Goal: Answer question/provide support: Share knowledge or assist other users

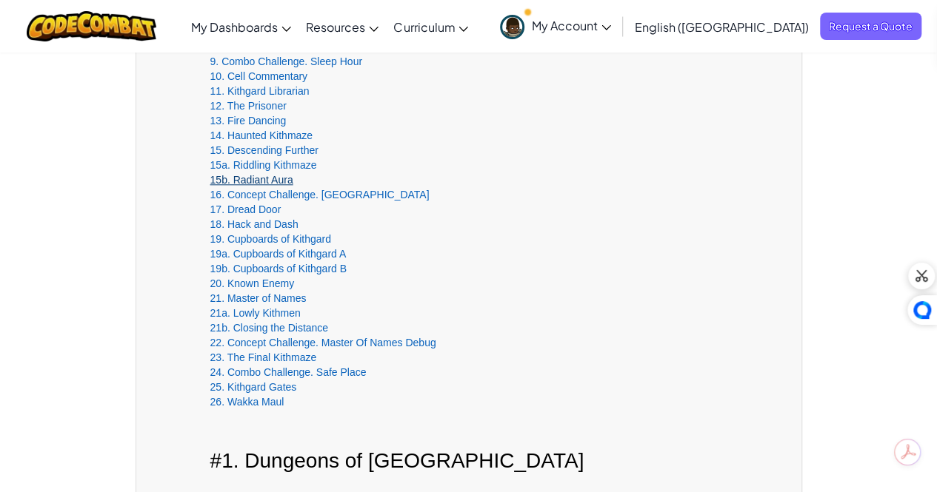
scroll to position [685, 0]
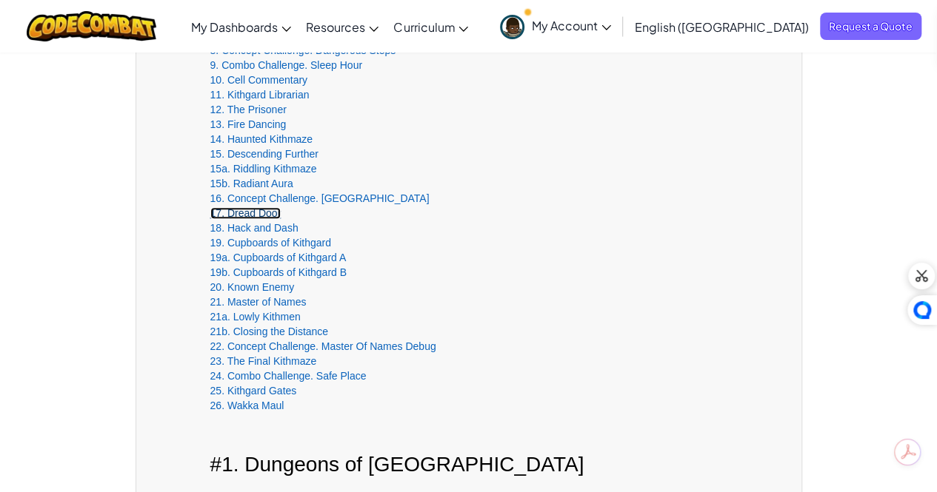
click at [250, 208] on link "17. Dread Door" at bounding box center [245, 213] width 71 height 12
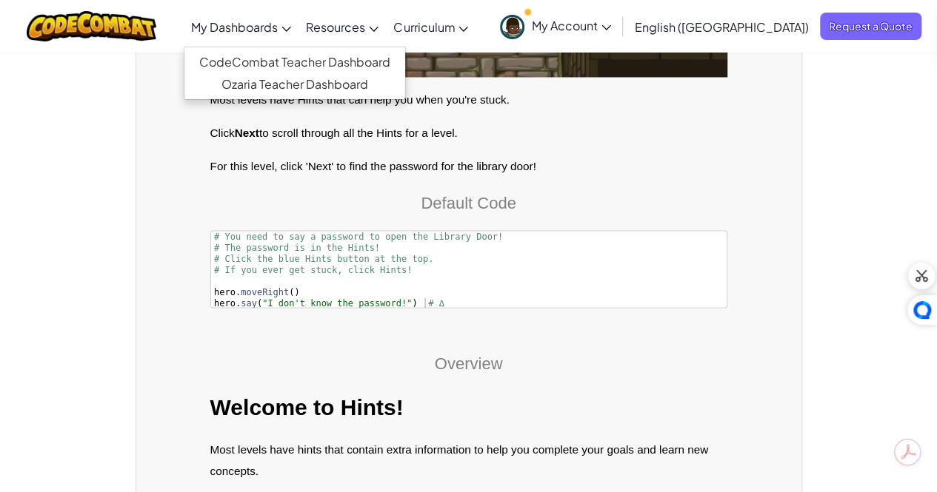
scroll to position [15231, 0]
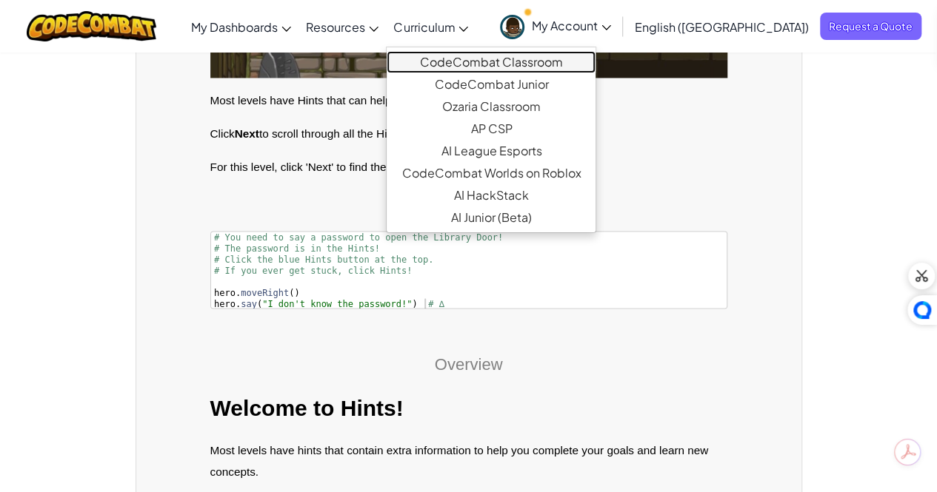
click at [507, 54] on link "CodeCombat Classroom" at bounding box center [491, 62] width 209 height 22
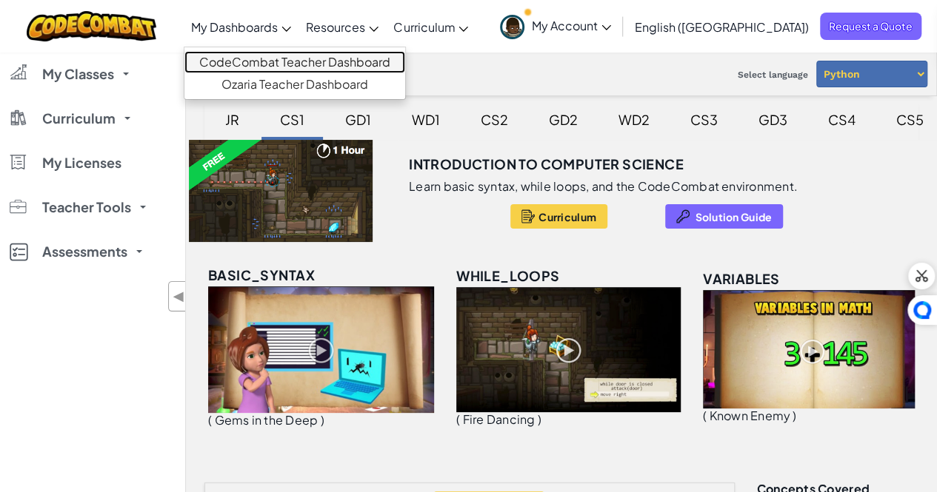
click at [342, 63] on link "CodeCombat Teacher Dashboard" at bounding box center [294, 62] width 221 height 22
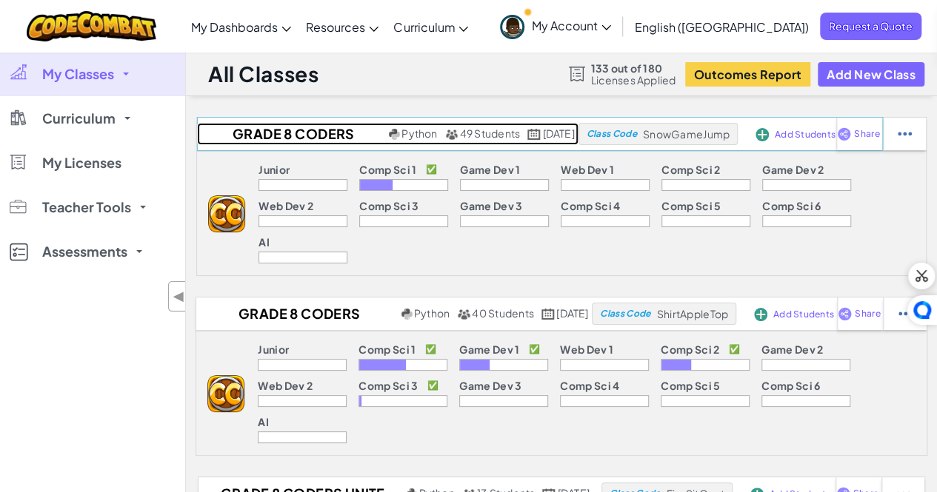
click at [265, 132] on h2 "Grade 8 Coders 2025-26" at bounding box center [291, 134] width 188 height 22
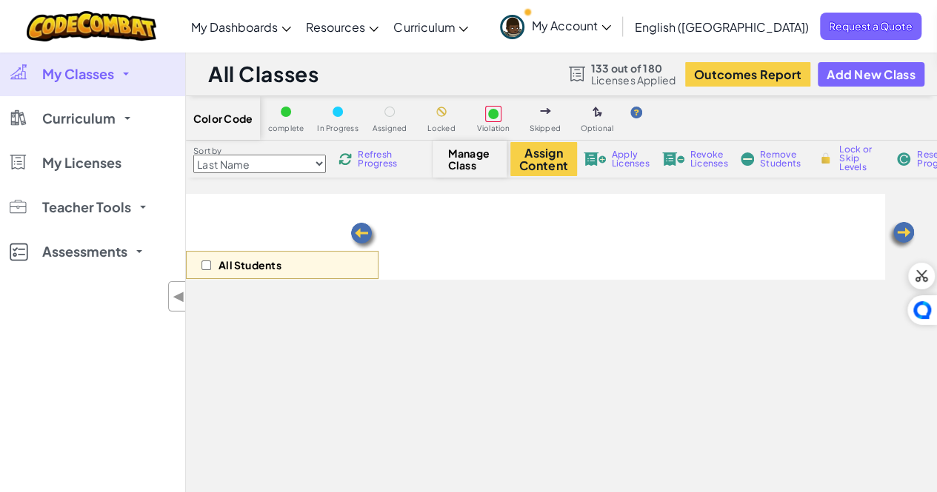
select select "560f1a9f22961295f9427742"
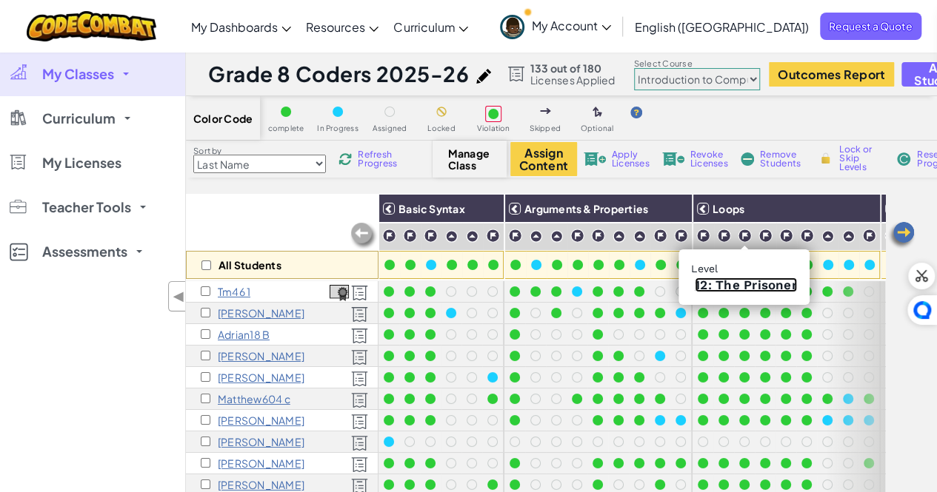
click at [742, 287] on link "12: The Prisoner" at bounding box center [746, 285] width 102 height 15
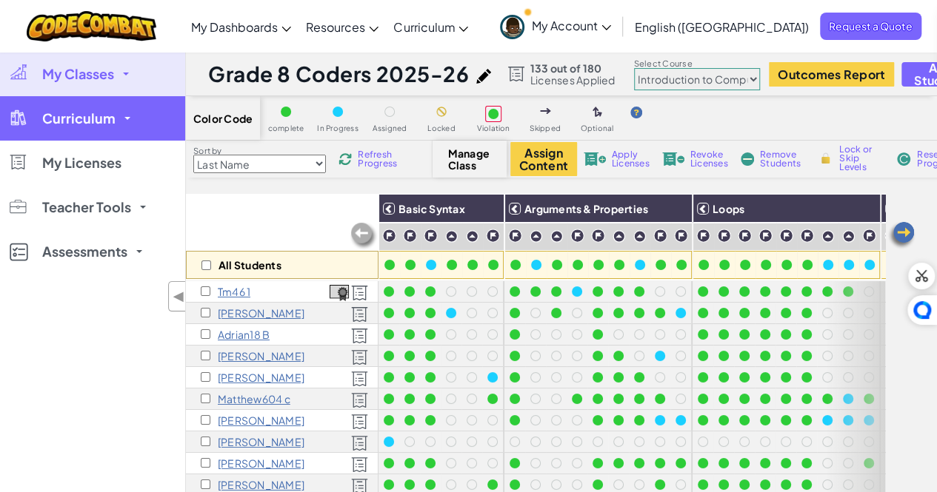
click at [70, 123] on span "Curriculum" at bounding box center [78, 118] width 73 height 13
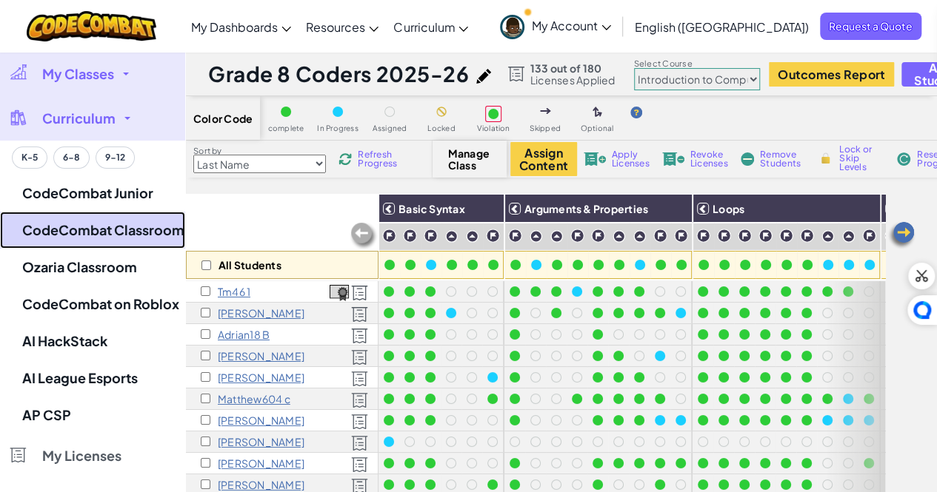
click at [80, 218] on link "CodeCombat Classroom" at bounding box center [92, 230] width 185 height 37
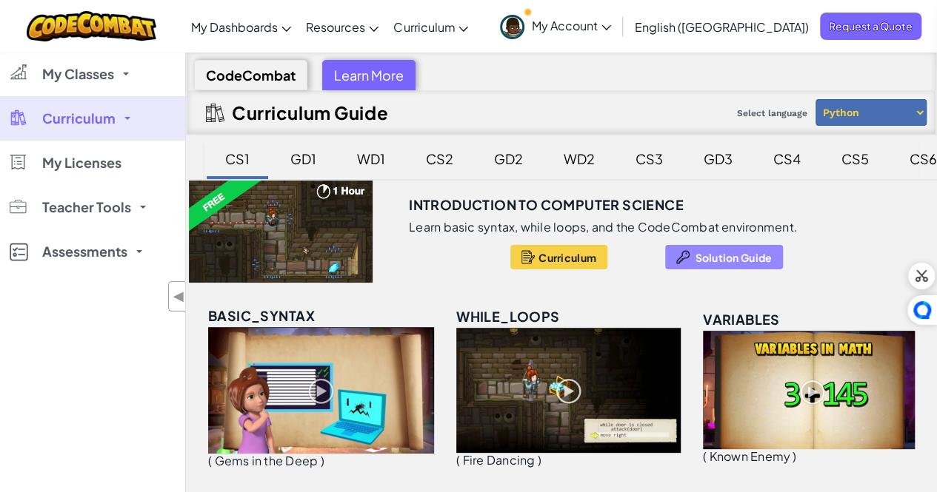
click at [736, 252] on span "Solution Guide" at bounding box center [733, 258] width 77 height 12
